Goal: Task Accomplishment & Management: Manage account settings

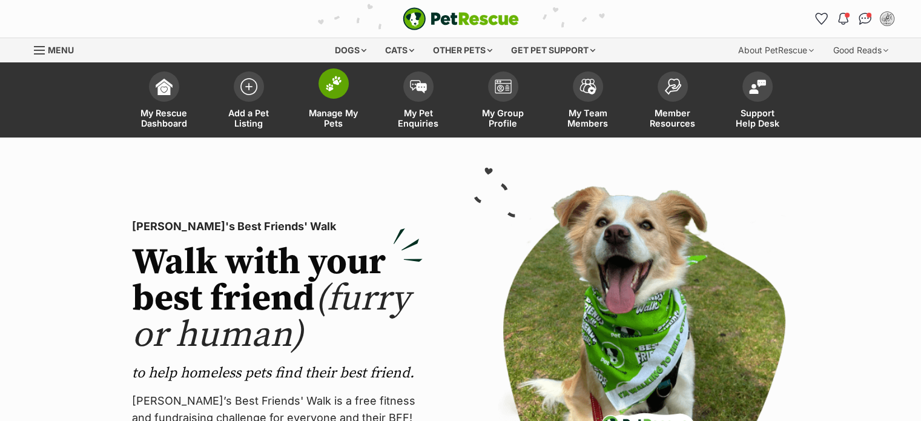
click at [331, 78] on img at bounding box center [333, 84] width 17 height 16
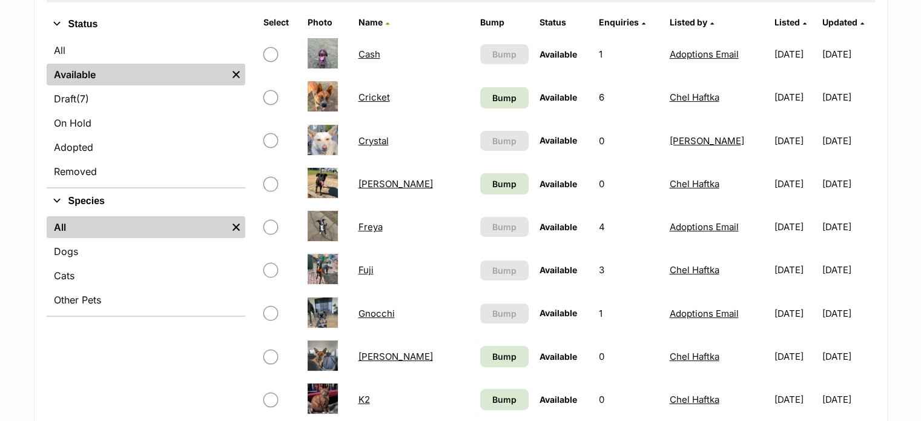
scroll to position [295, 0]
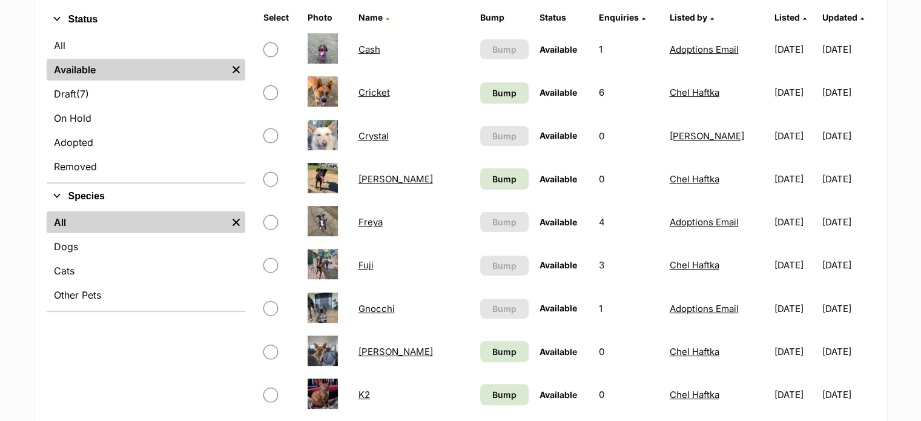
click at [373, 265] on link "Fuji" at bounding box center [365, 265] width 15 height 12
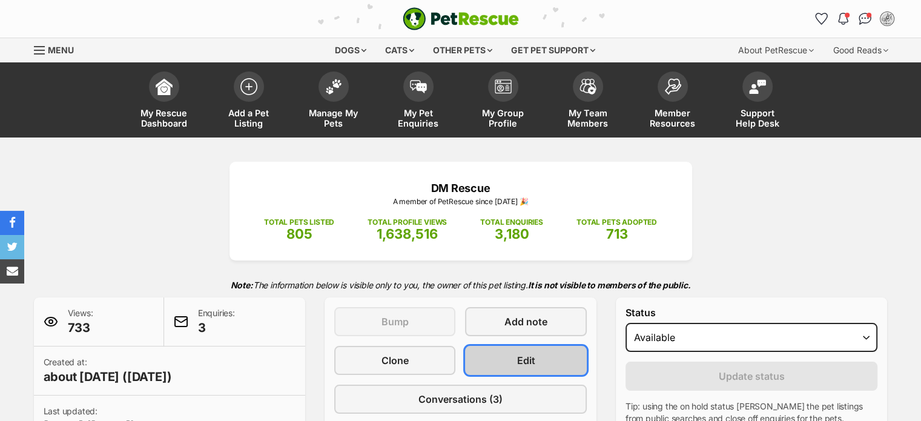
click at [531, 360] on span "Edit" at bounding box center [526, 360] width 18 height 15
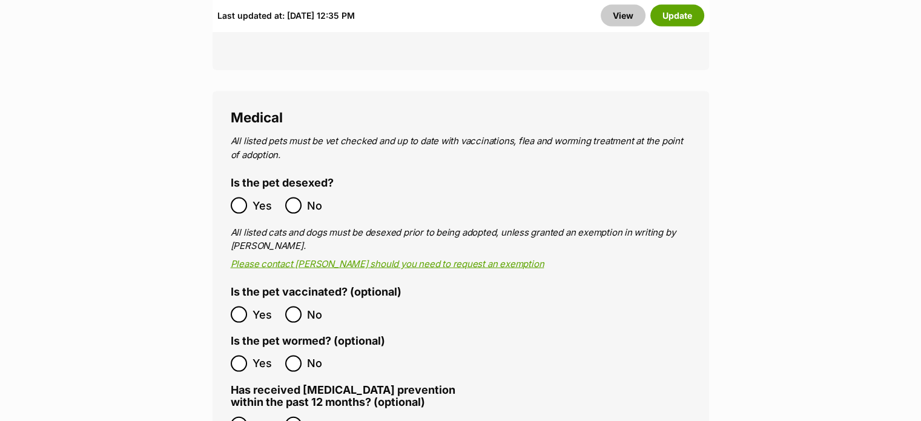
scroll to position [2480, 0]
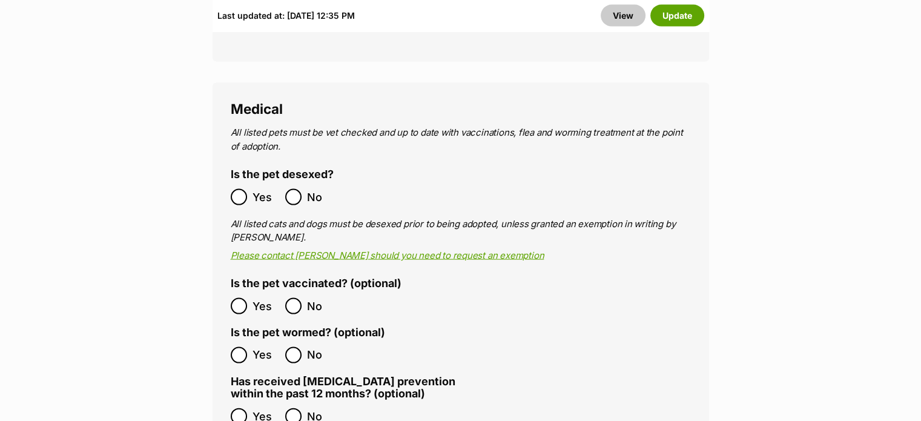
drag, startPoint x: 926, startPoint y: 23, endPoint x: 930, endPoint y: 170, distance: 147.3
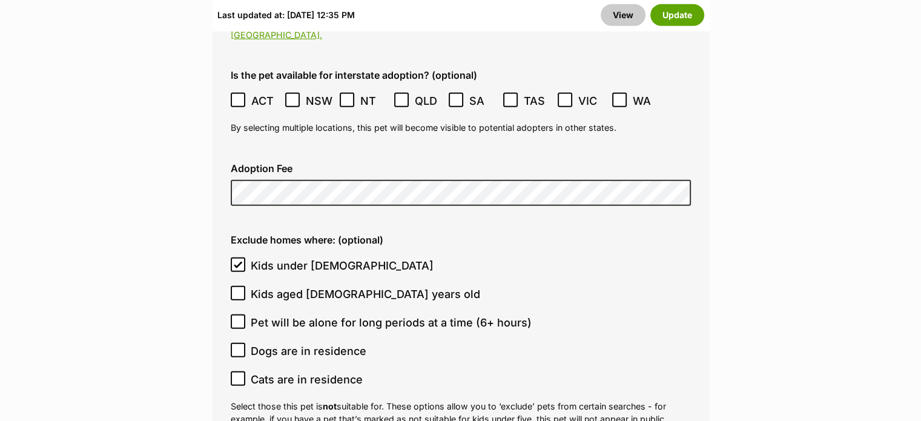
scroll to position [3545, 0]
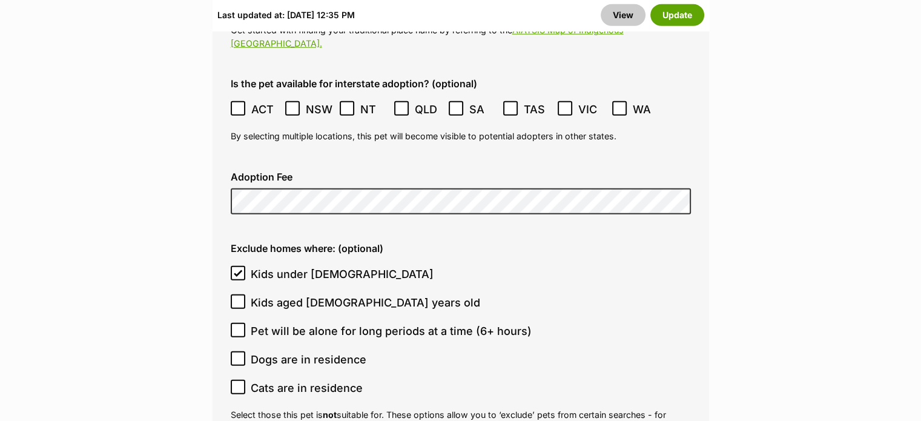
click at [239, 385] on icon at bounding box center [237, 387] width 7 height 5
click at [239, 380] on input "Cats are in residence" at bounding box center [238, 387] width 15 height 15
checkbox input "true"
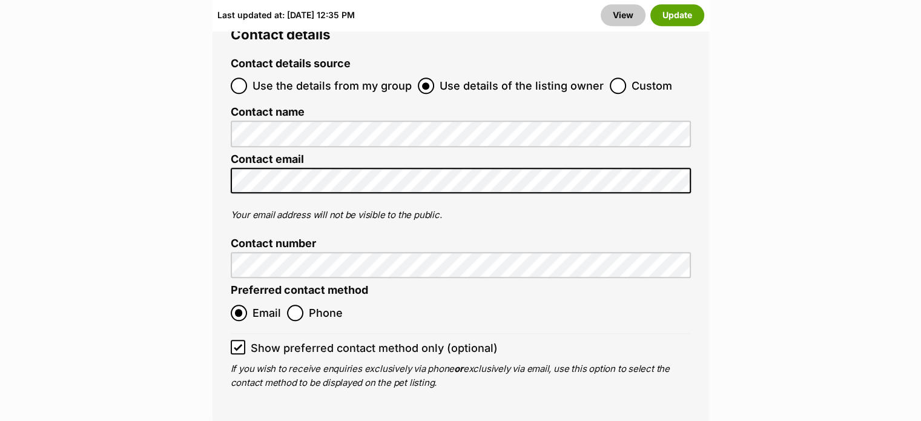
scroll to position [5707, 0]
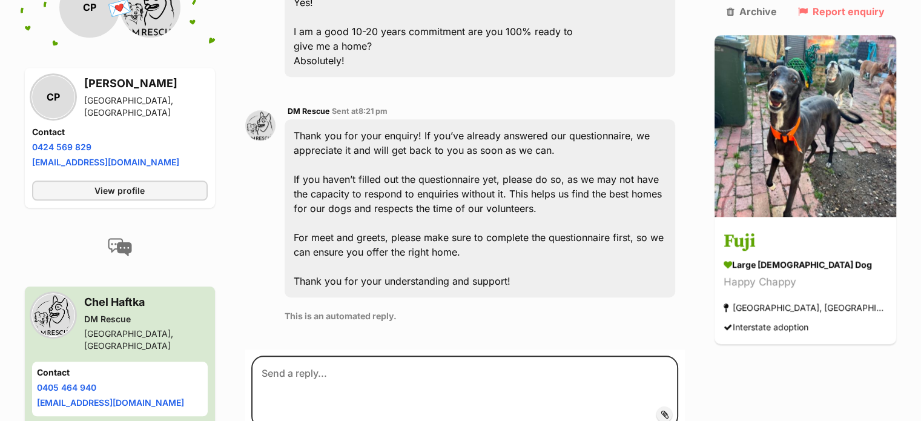
scroll to position [1074, 0]
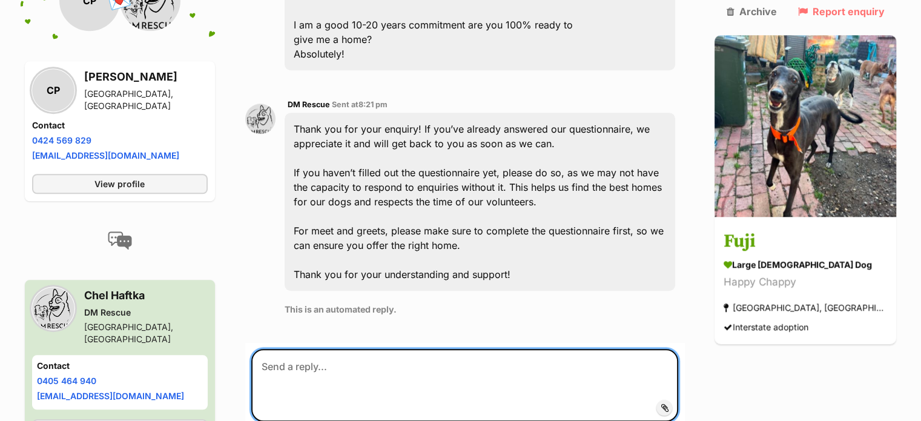
click at [497, 366] on textarea at bounding box center [465, 385] width 428 height 73
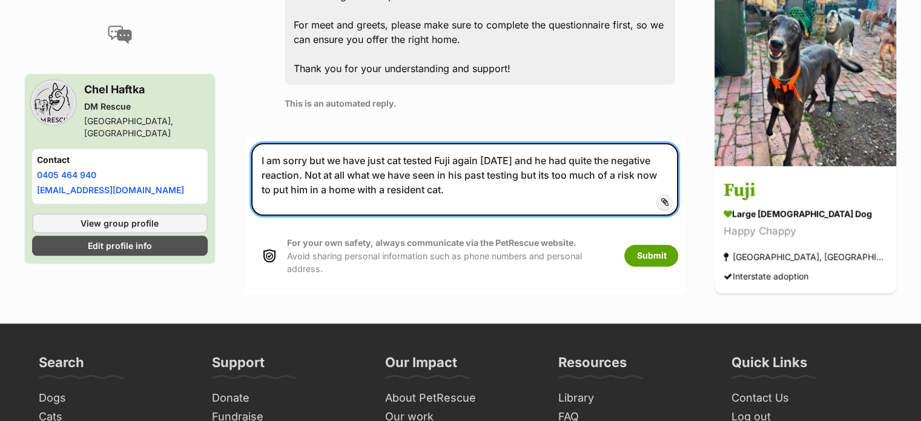
scroll to position [1269, 0]
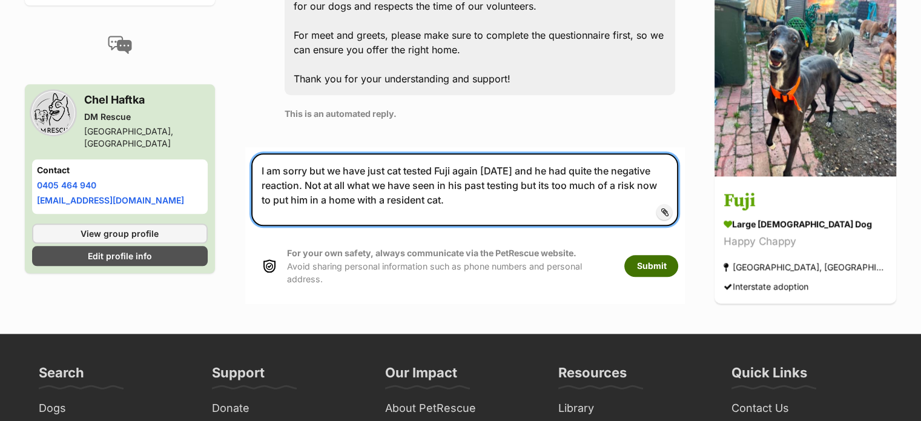
type textarea "I am sorry but we have just cat tested Fuji again [DATE] and he had quite the n…"
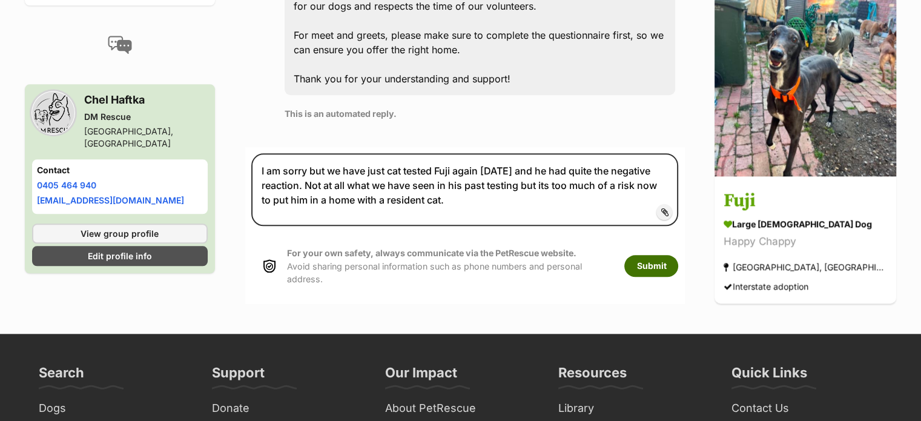
click at [679, 256] on button "Submit" at bounding box center [652, 266] width 54 height 22
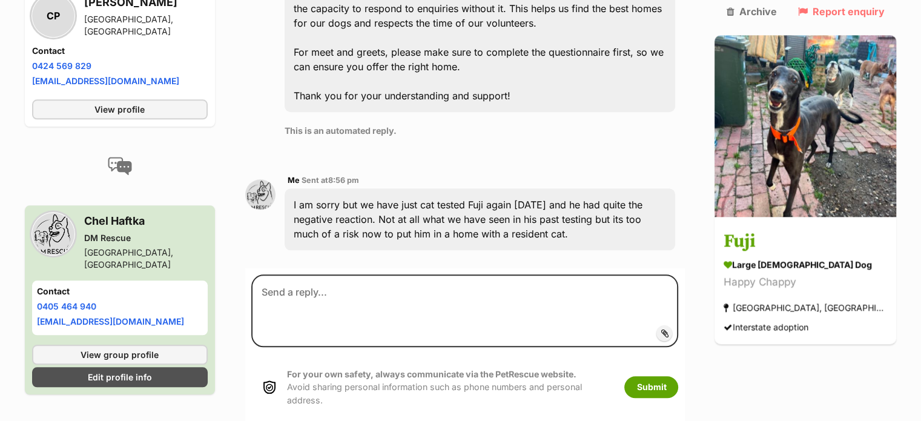
scroll to position [1253, 0]
